Goal: Register for event/course

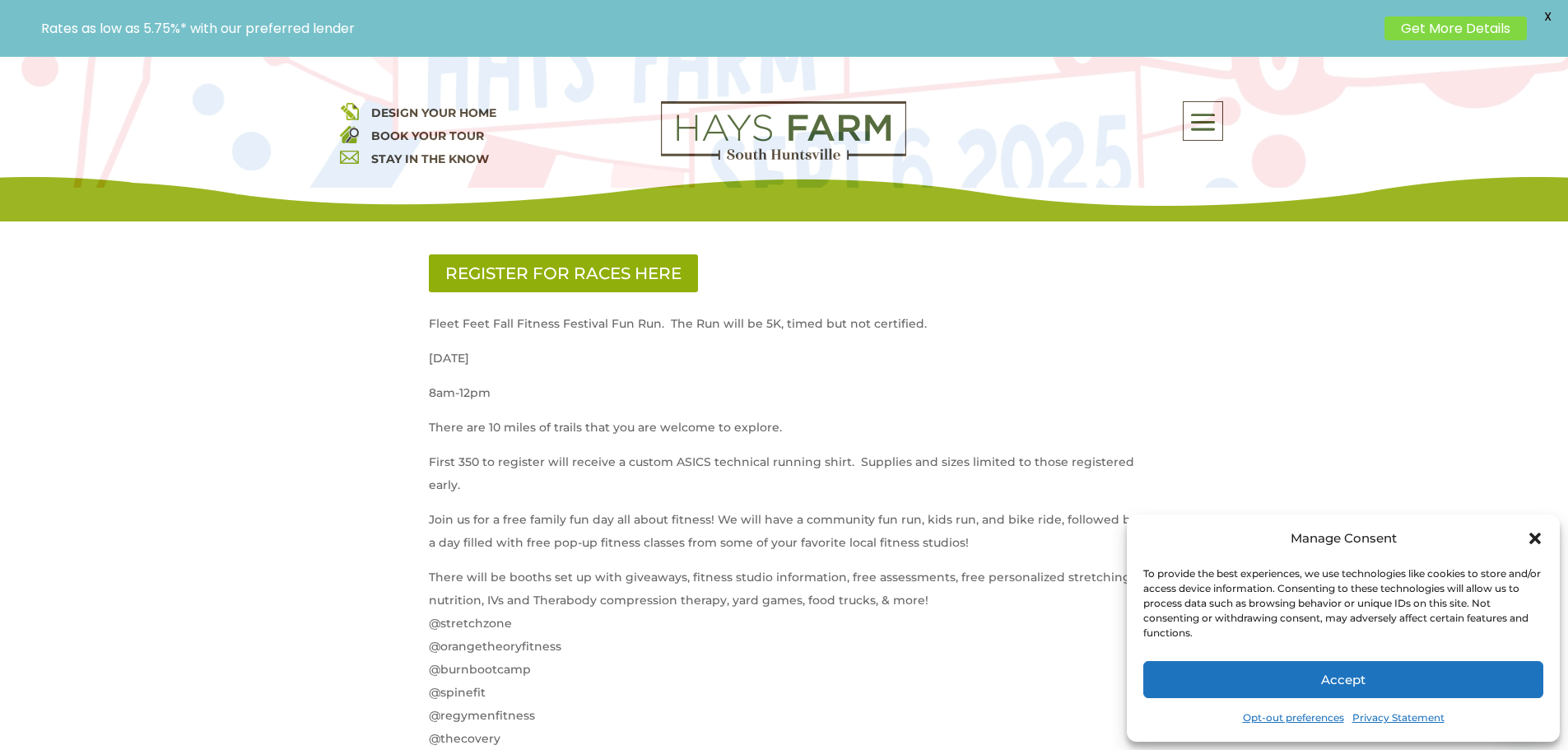
scroll to position [658, 0]
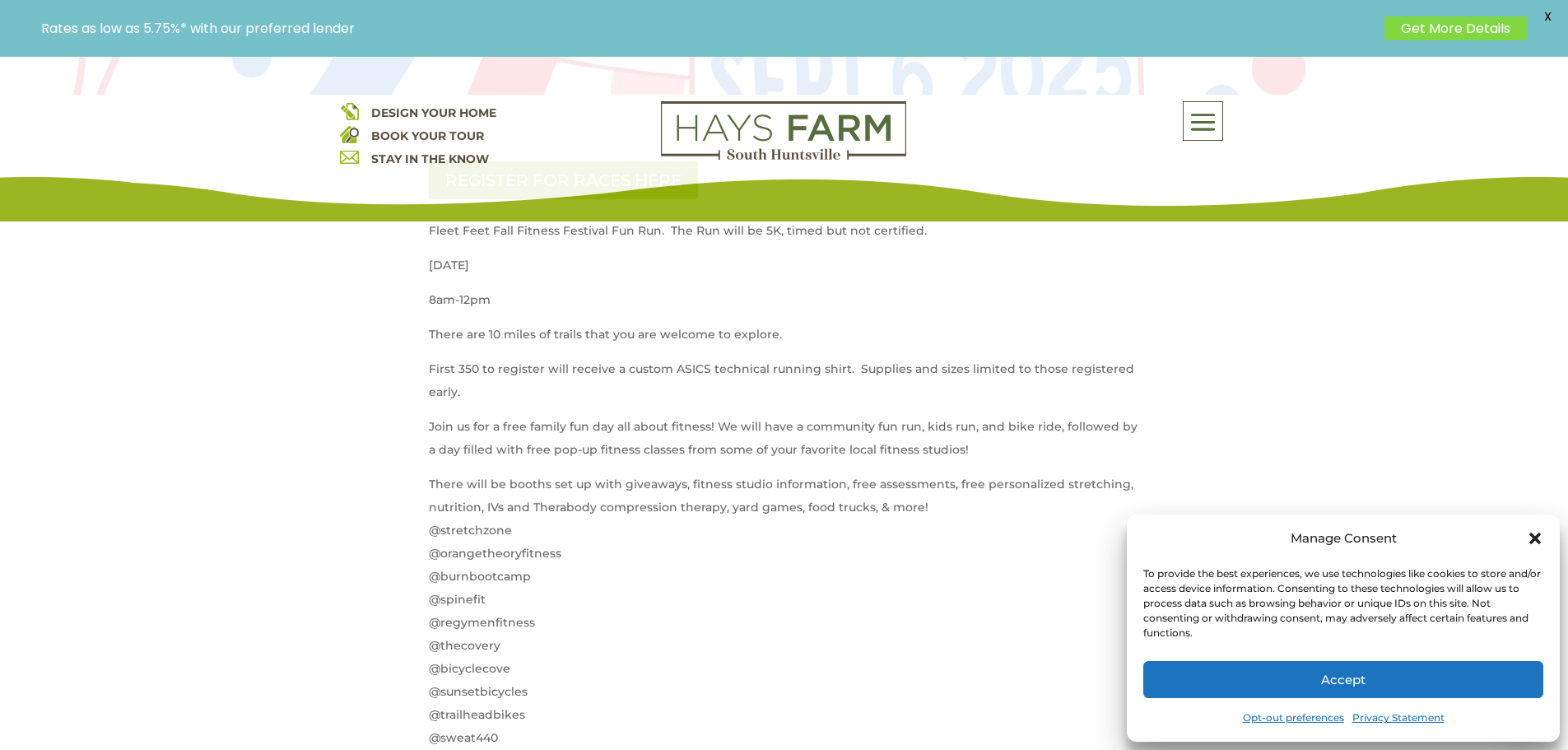
click at [1540, 539] on icon "Close dialog" at bounding box center [1534, 538] width 17 height 17
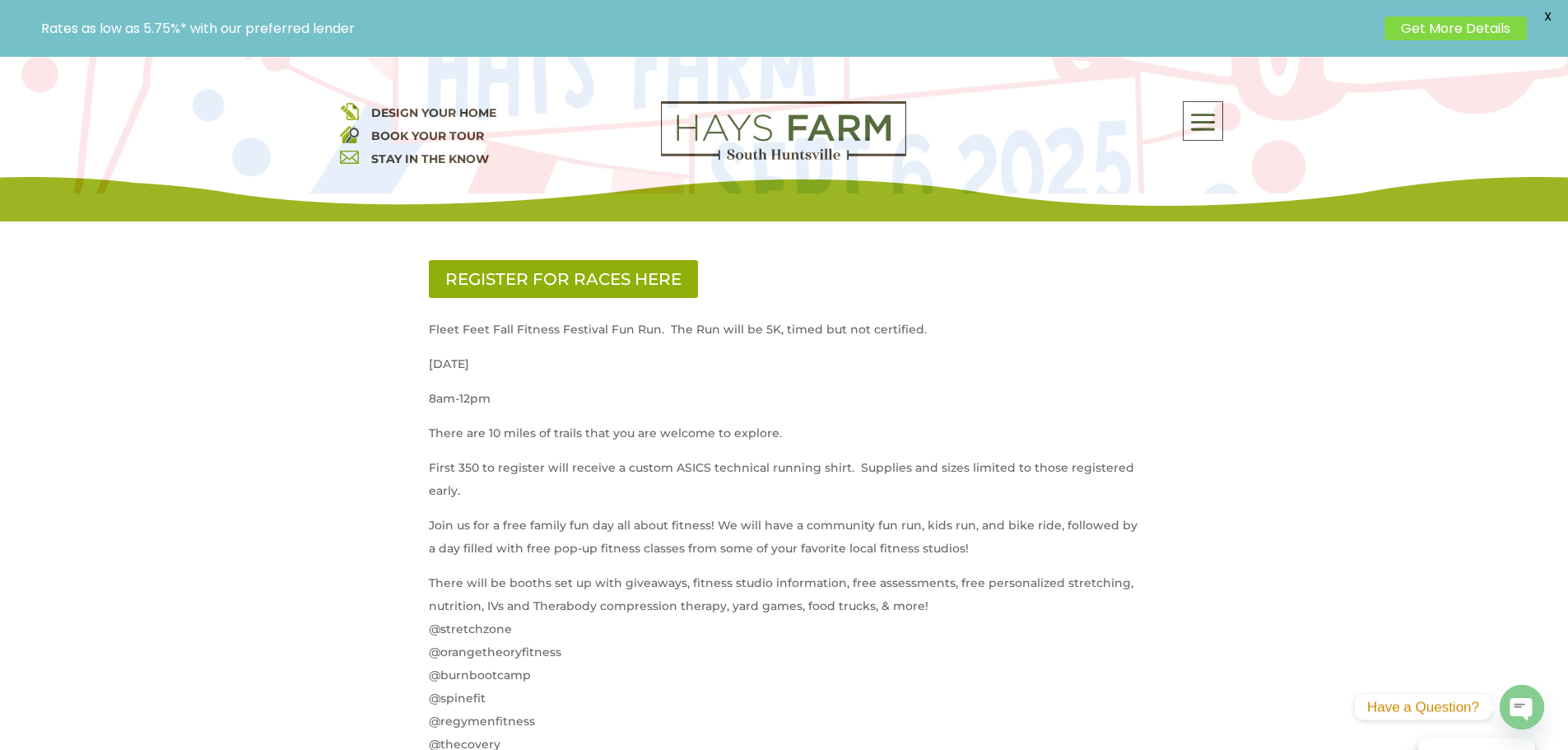
scroll to position [494, 0]
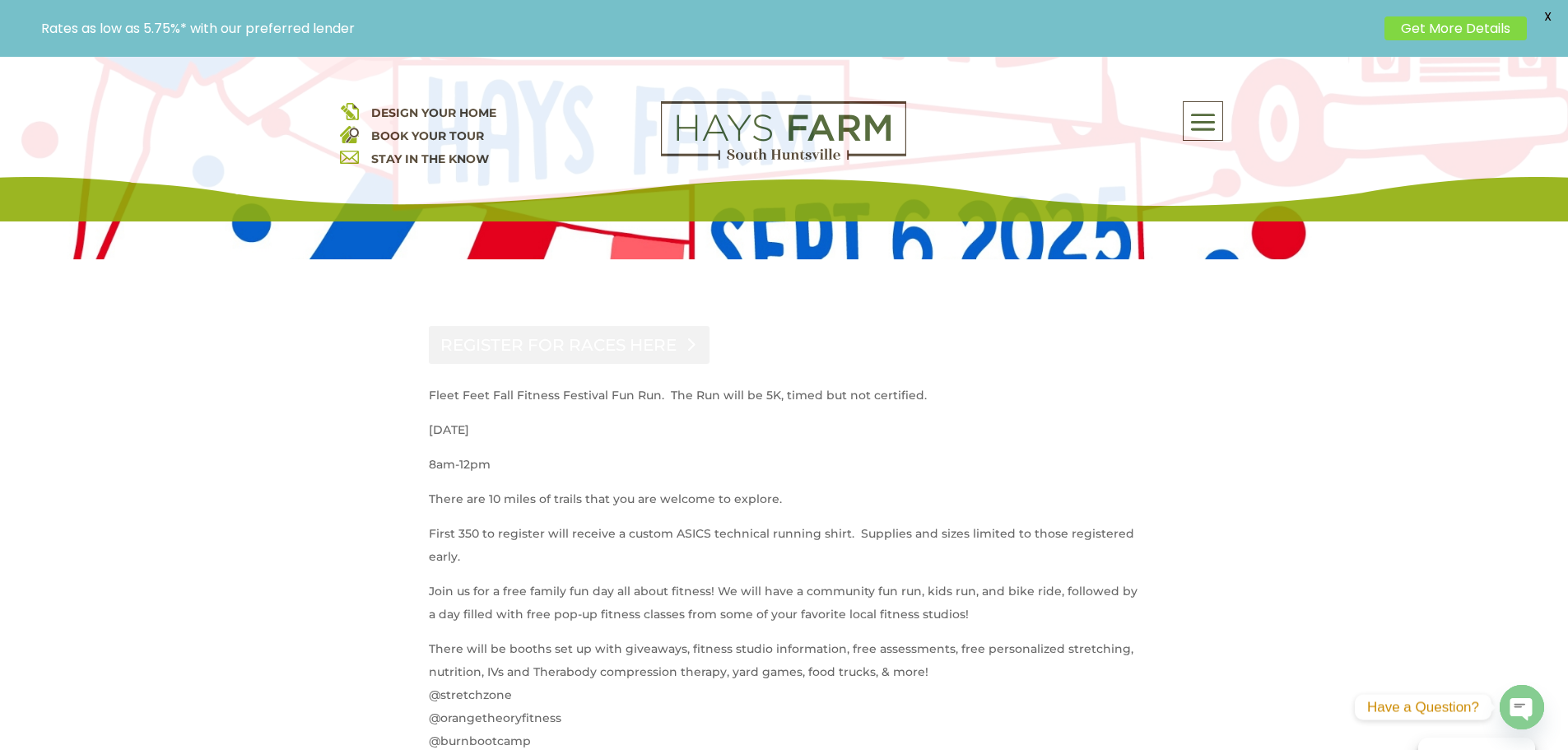
click at [572, 337] on link "REGISTER FOR RACES HERE" at bounding box center [569, 345] width 280 height 38
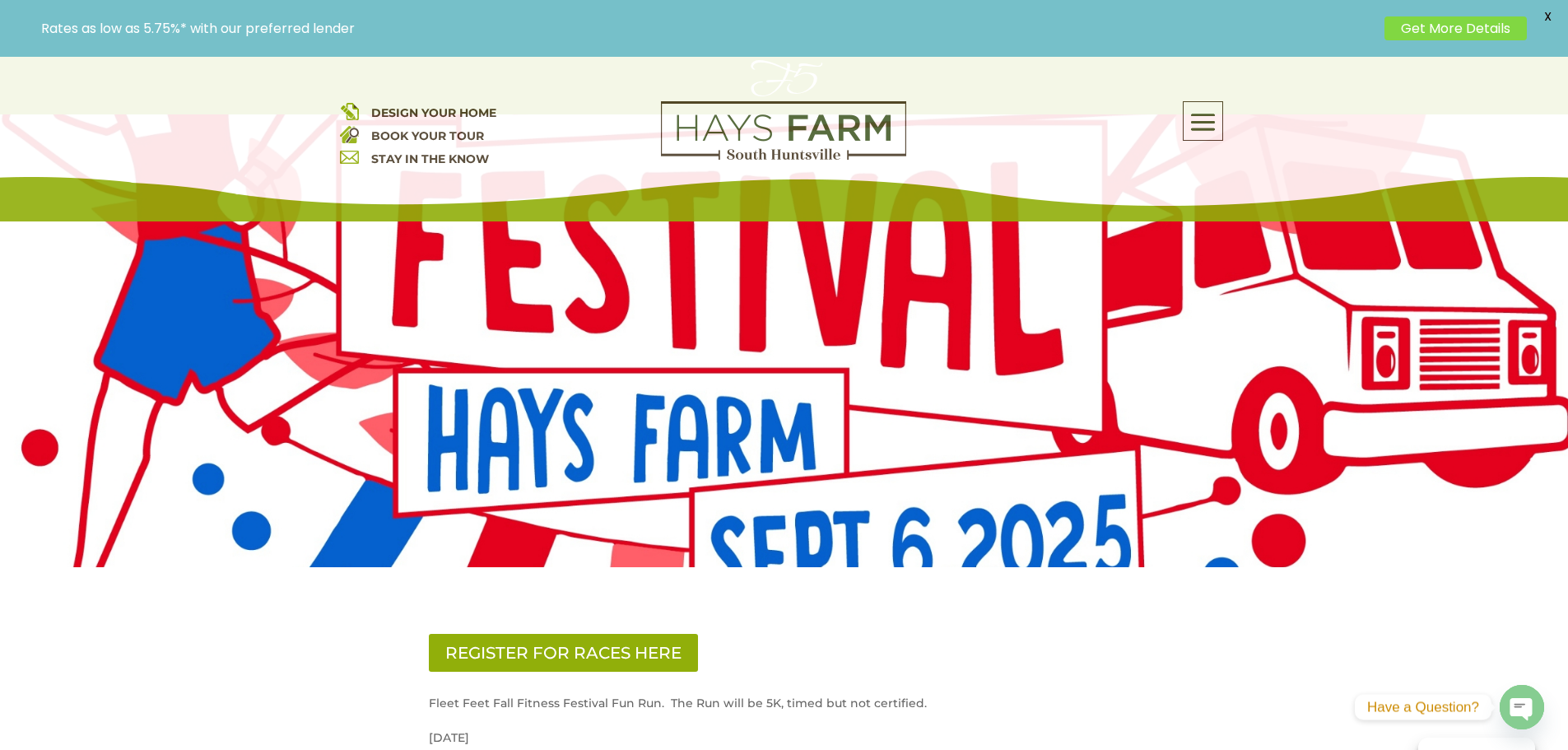
scroll to position [83, 0]
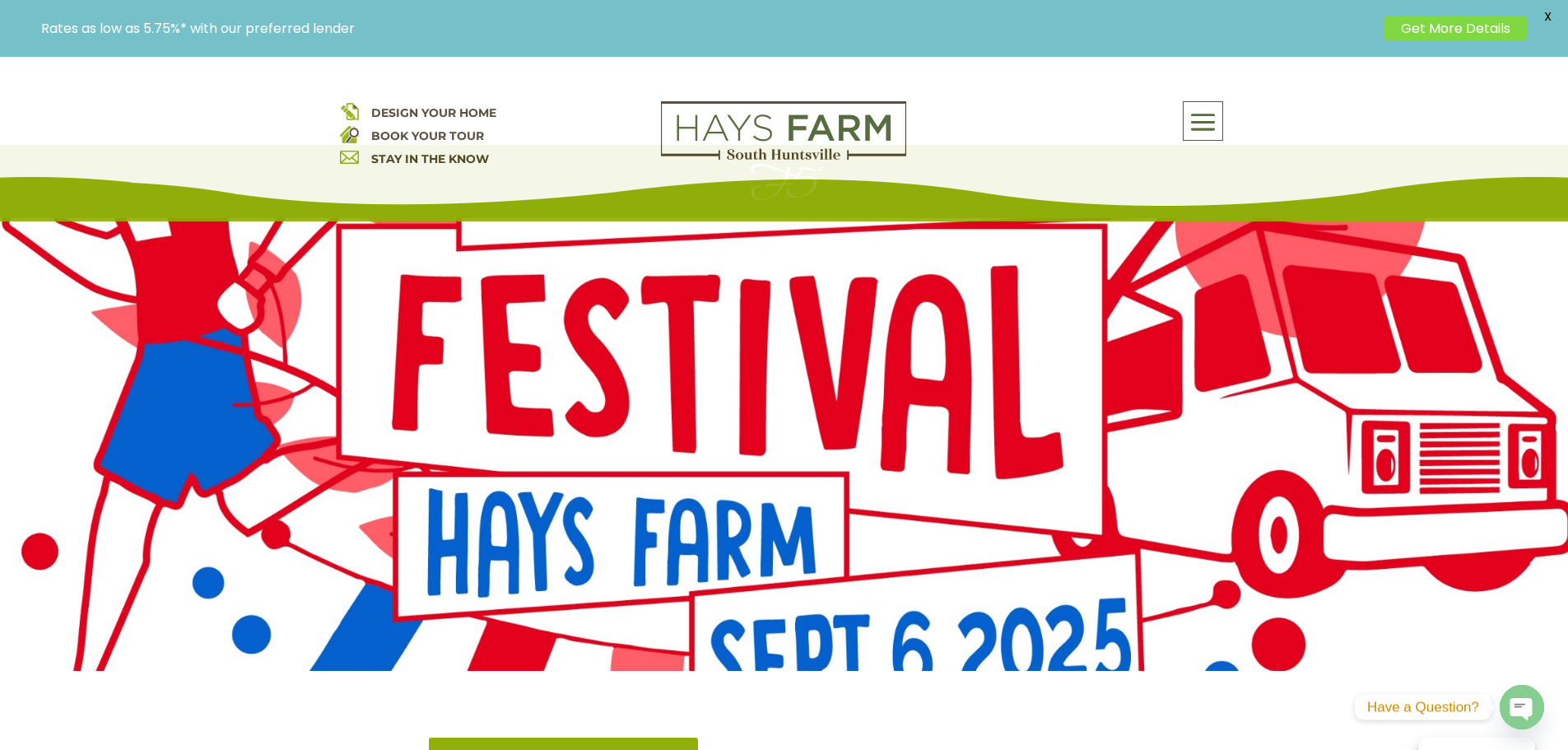
click at [1200, 107] on span at bounding box center [1202, 122] width 39 height 38
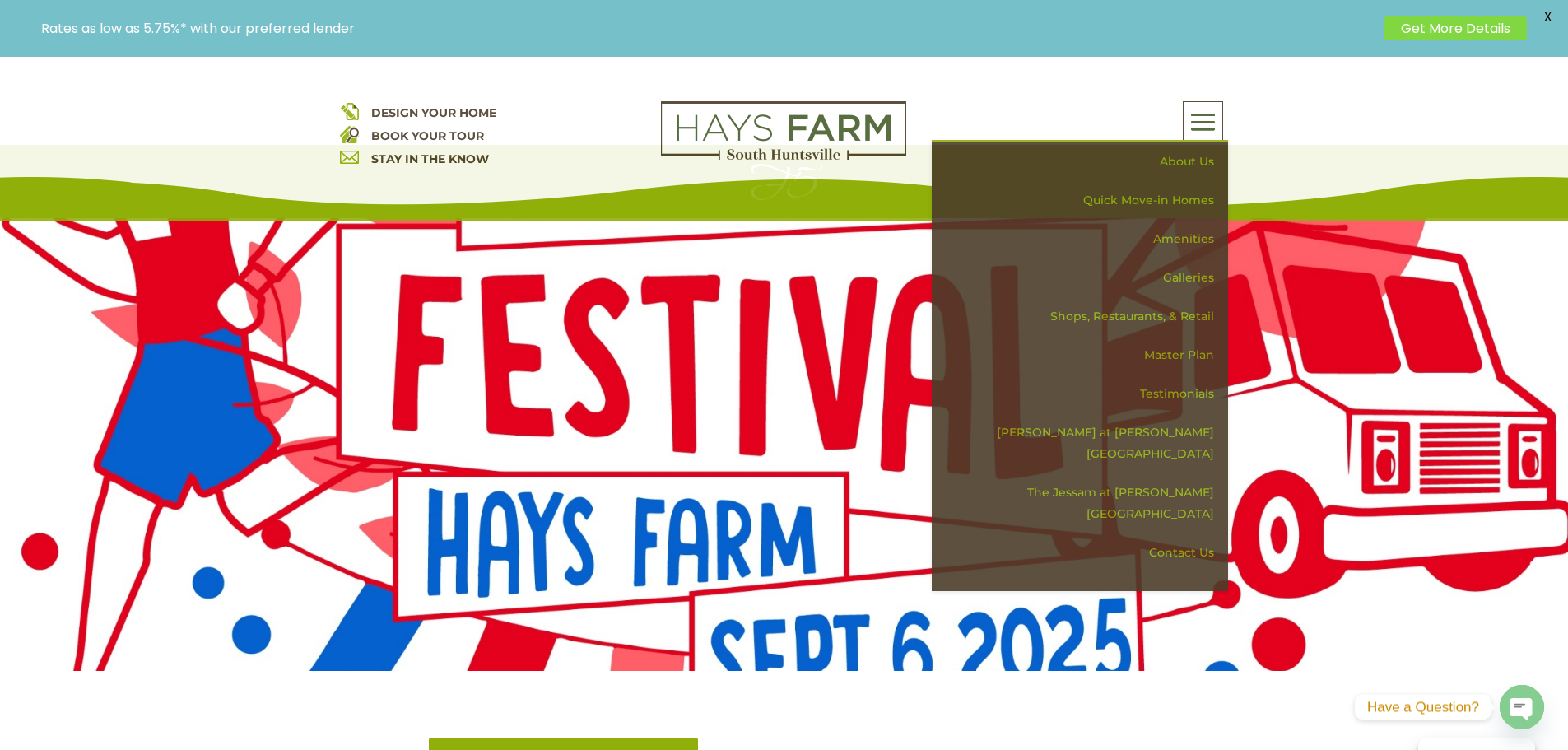
click at [1200, 107] on span at bounding box center [1202, 122] width 39 height 38
